Goal: Navigation & Orientation: Find specific page/section

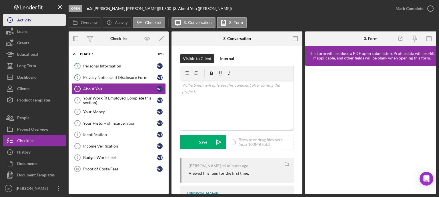
click at [46, 20] on button "Icon/History Activity" at bounding box center [34, 19] width 63 height 11
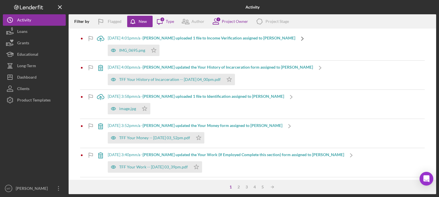
click at [302, 38] on polyline at bounding box center [303, 38] width 2 height 3
